Goal: Task Accomplishment & Management: Manage account settings

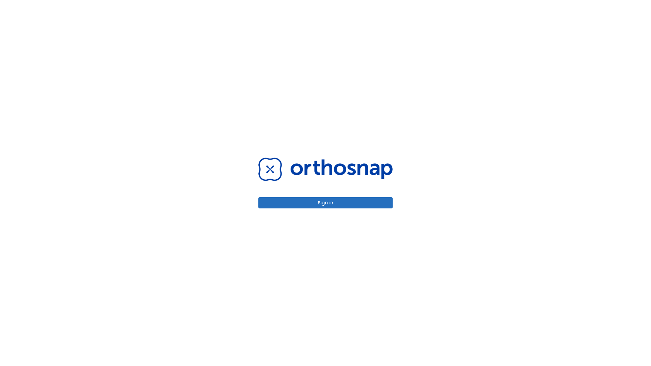
click at [326, 203] on button "Sign in" at bounding box center [326, 202] width 134 height 11
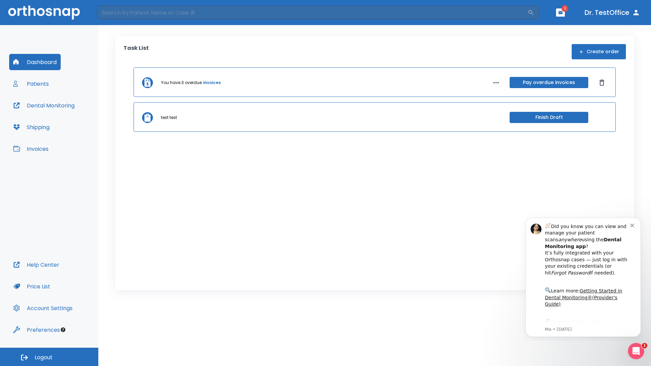
click at [49, 357] on span "Logout" at bounding box center [44, 357] width 18 height 7
